Goal: Find specific page/section

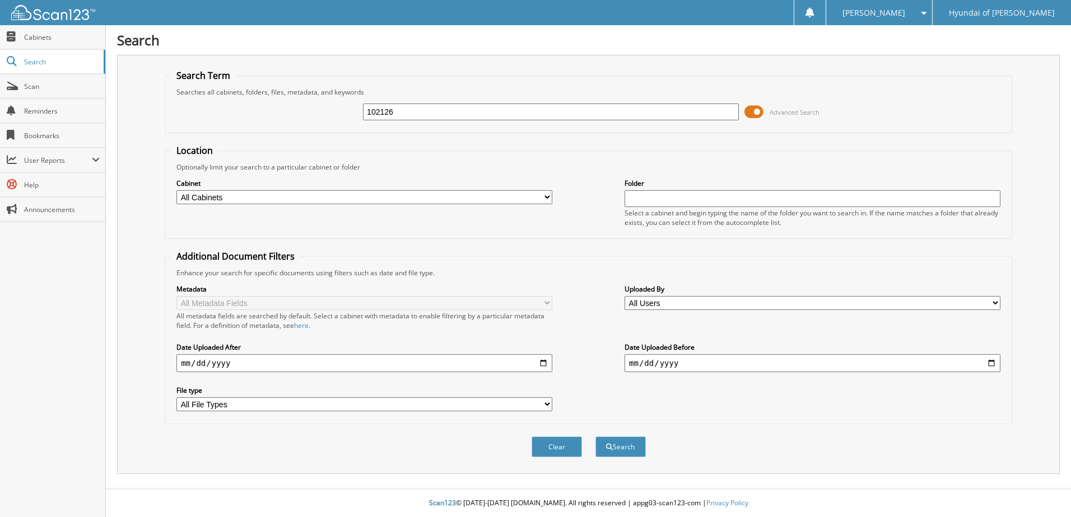
type input "102126"
click at [595, 437] on button "Search" at bounding box center [620, 447] width 50 height 21
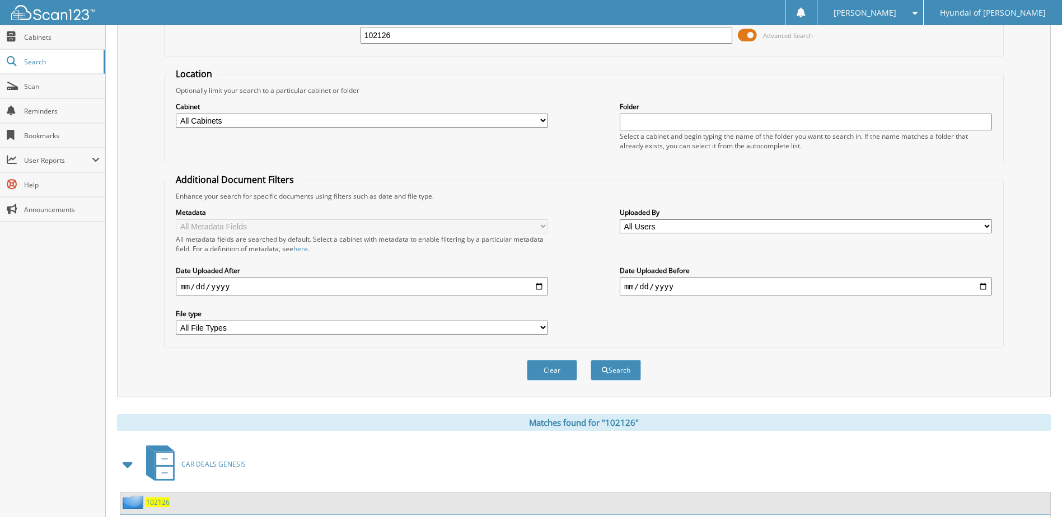
scroll to position [217, 0]
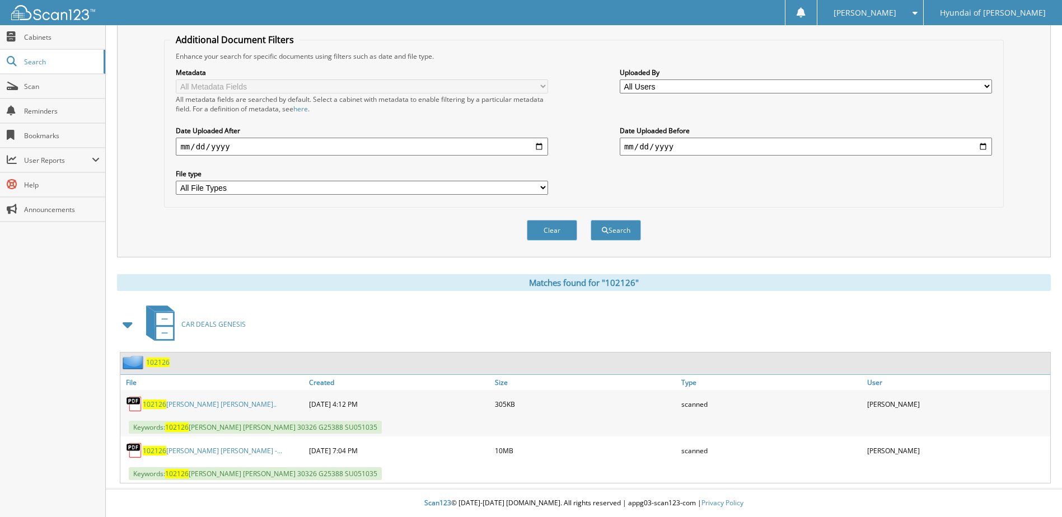
click at [233, 450] on link "102126 APILADO, MYRON HAYNES, DYANE -..." at bounding box center [212, 451] width 139 height 10
click at [28, 90] on span "Scan" at bounding box center [62, 87] width 76 height 10
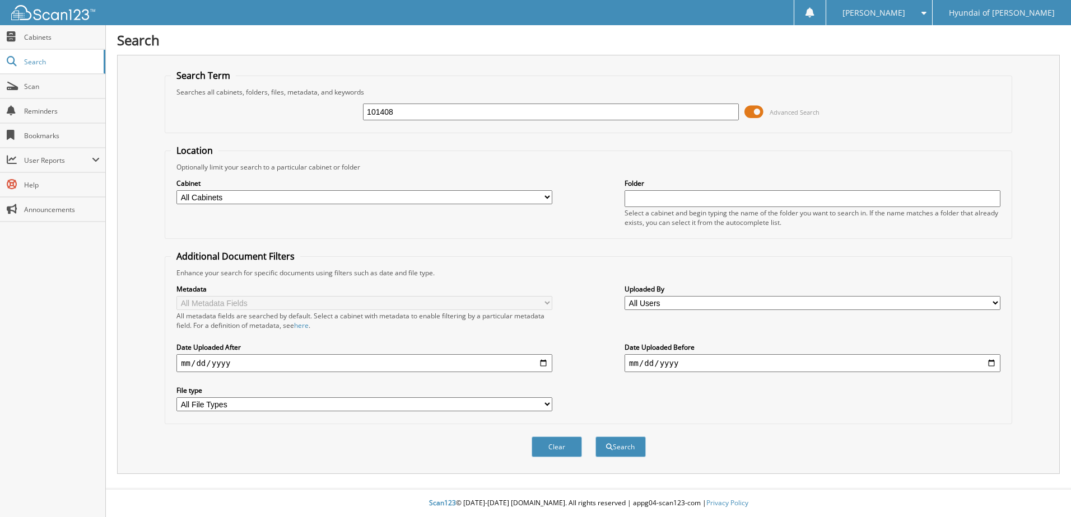
type input "101408"
click at [595, 437] on button "Search" at bounding box center [620, 447] width 50 height 21
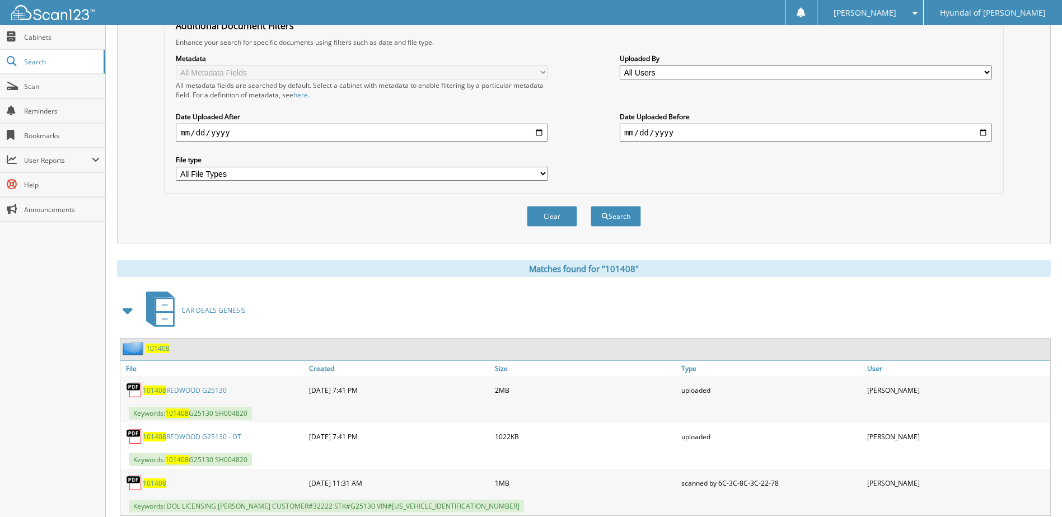
scroll to position [336, 0]
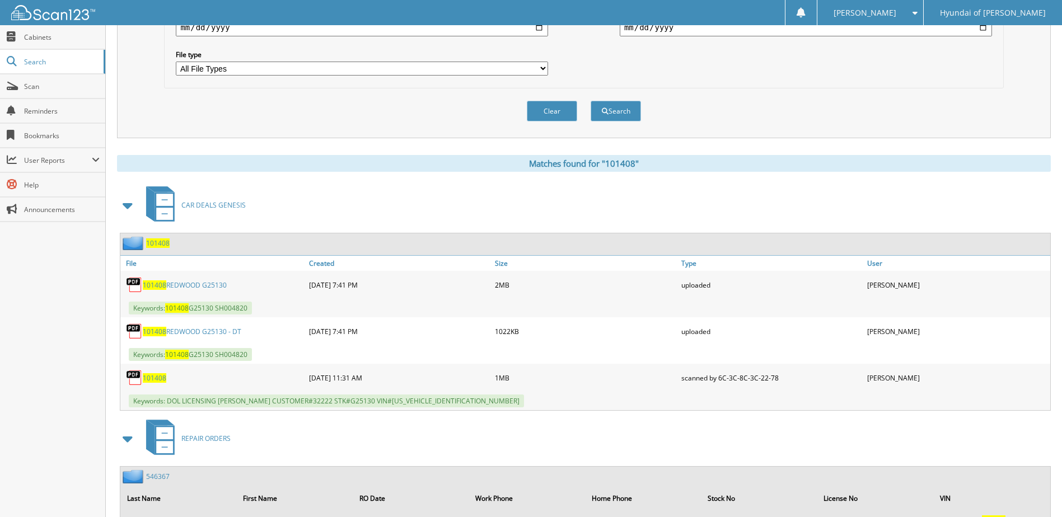
click at [202, 330] on link "101408 REDWOOD G25130 - DT" at bounding box center [192, 332] width 99 height 10
